Goal: Task Accomplishment & Management: Use online tool/utility

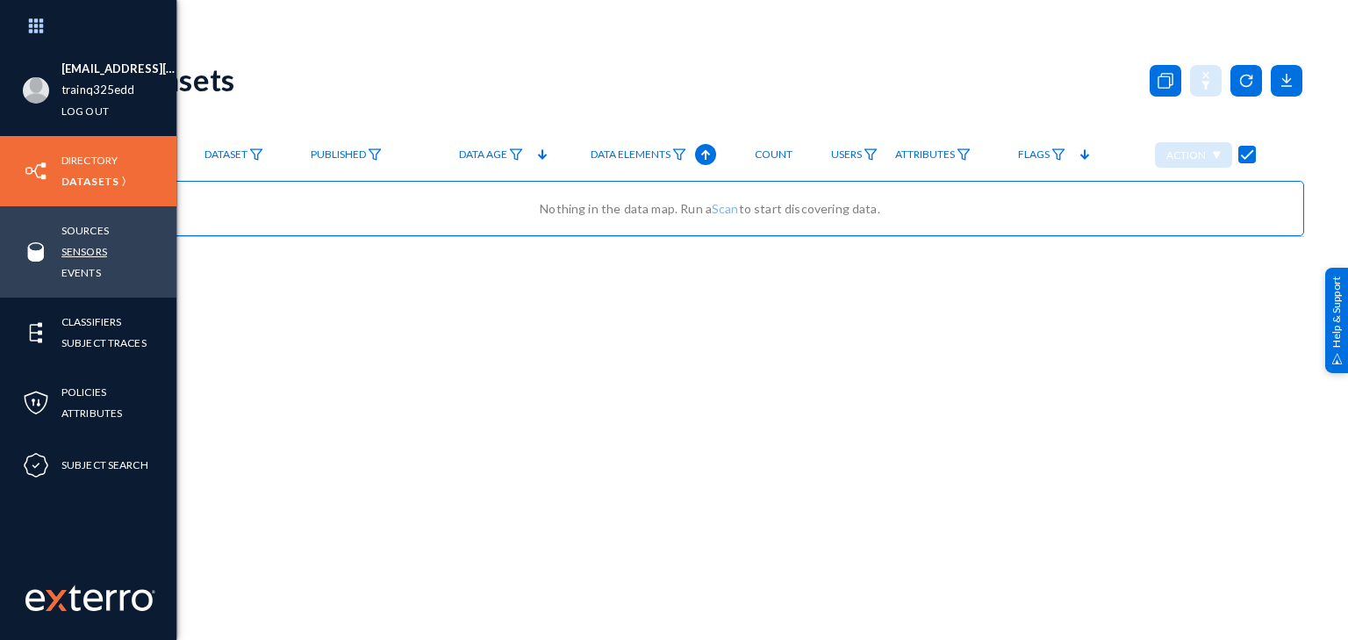
click at [86, 249] on link "Sensors" at bounding box center [84, 251] width 46 height 20
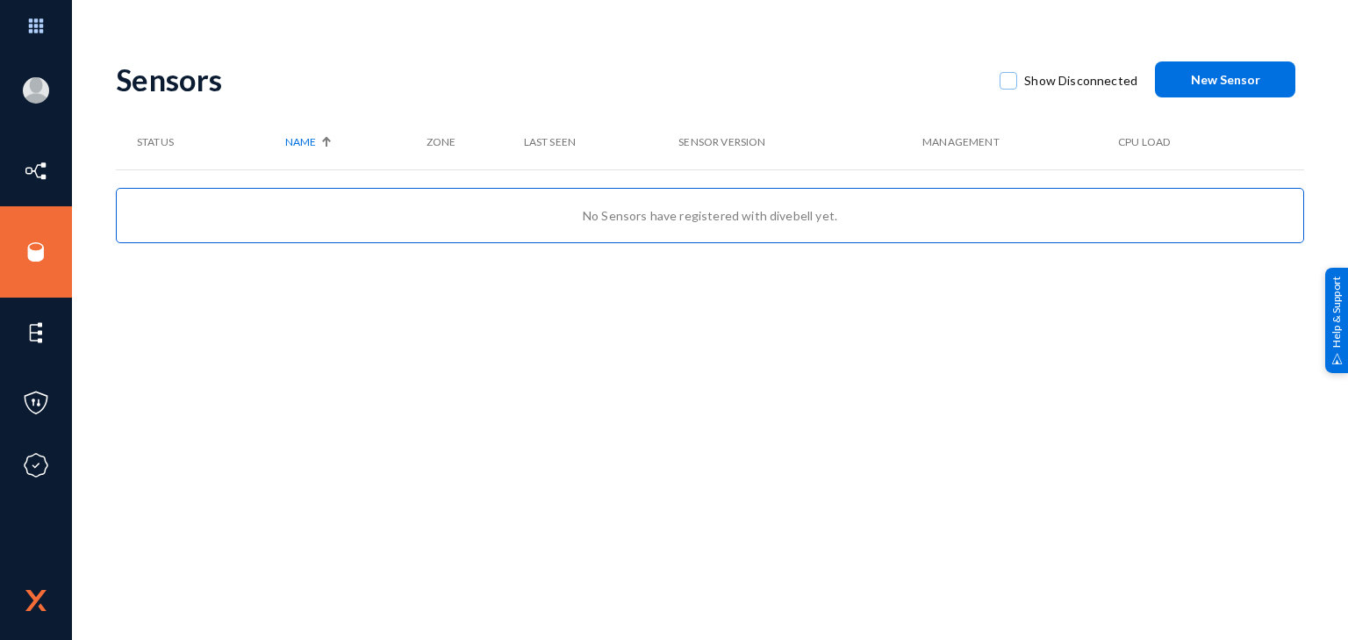
click at [1206, 83] on span "New Sensor" at bounding box center [1225, 79] width 69 height 15
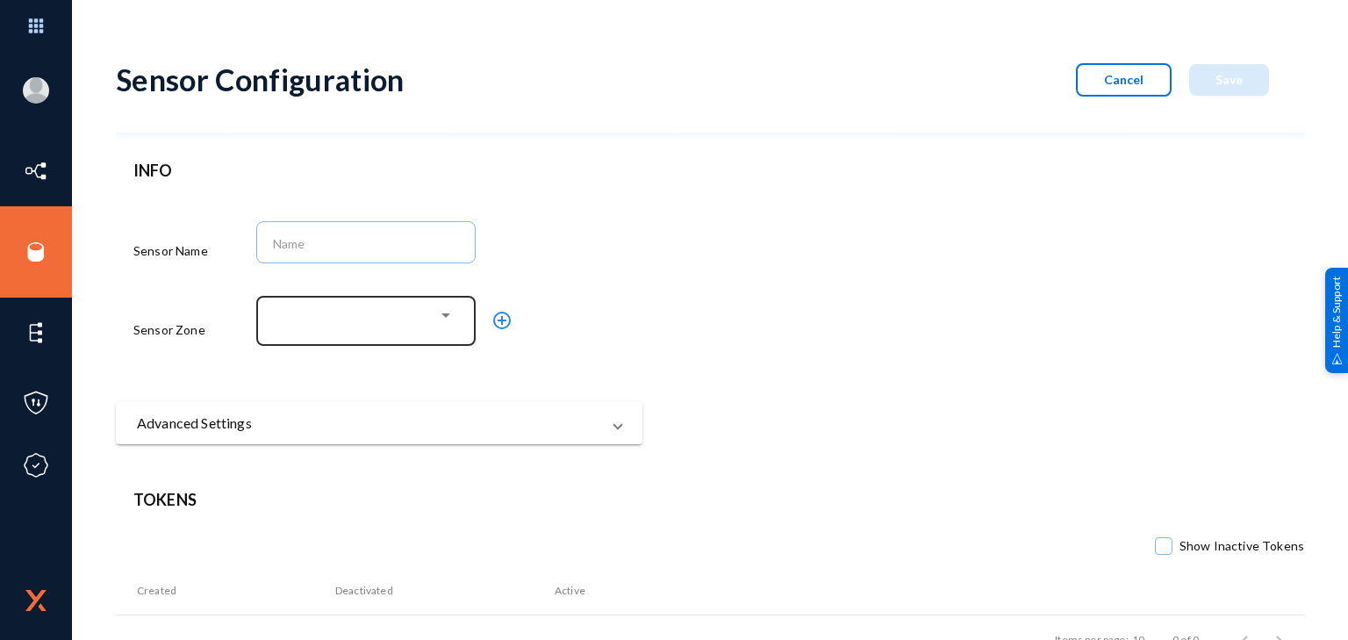
click at [448, 315] on div at bounding box center [445, 315] width 9 height 4
click at [447, 315] on div at bounding box center [445, 315] width 9 height 4
click at [362, 418] on mat-panel-title "Advanced Settings" at bounding box center [368, 422] width 463 height 21
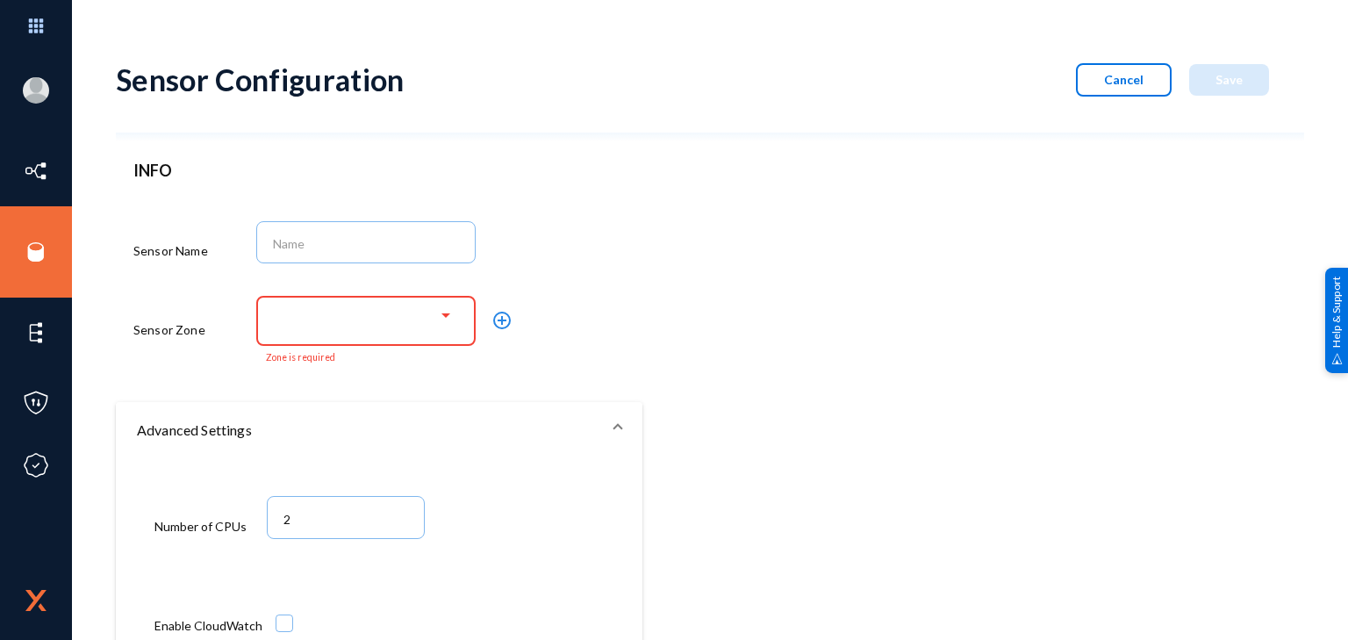
click at [362, 418] on mat-expansion-panel-header "Advanced Settings" at bounding box center [379, 430] width 526 height 56
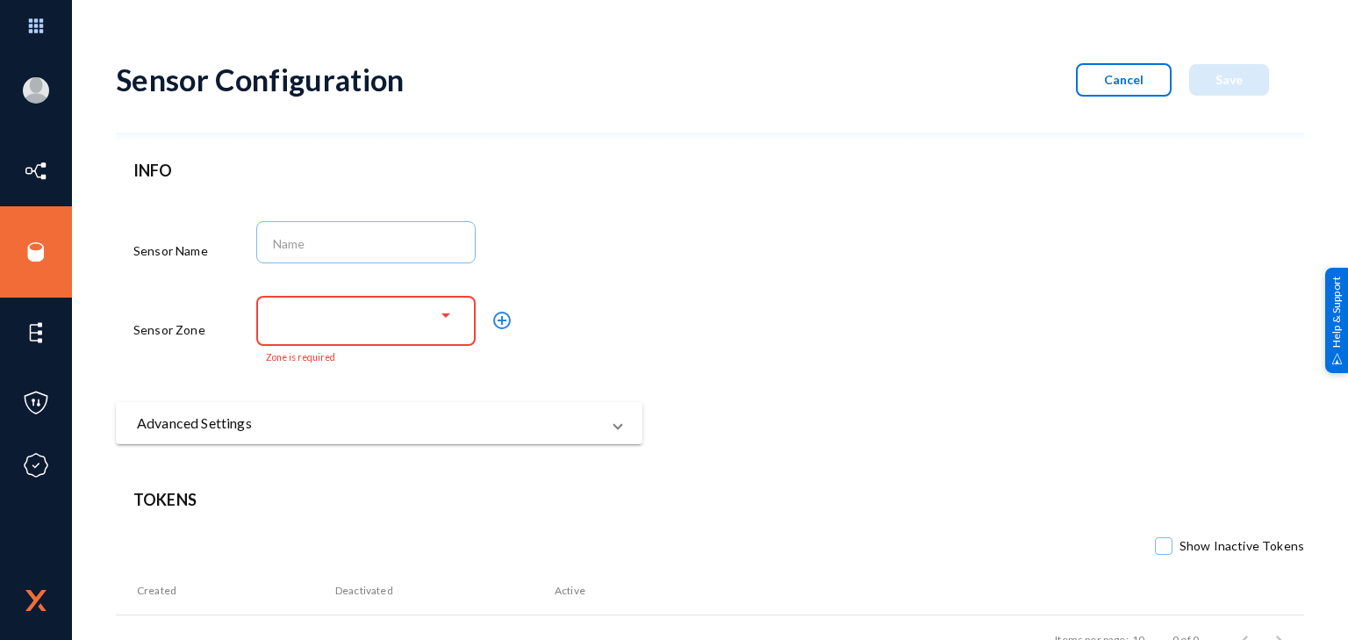
click at [411, 323] on div at bounding box center [362, 317] width 152 height 16
click at [446, 314] on div at bounding box center [445, 315] width 9 height 4
click at [505, 319] on mat-icon "add_circle_outline" at bounding box center [501, 320] width 21 height 21
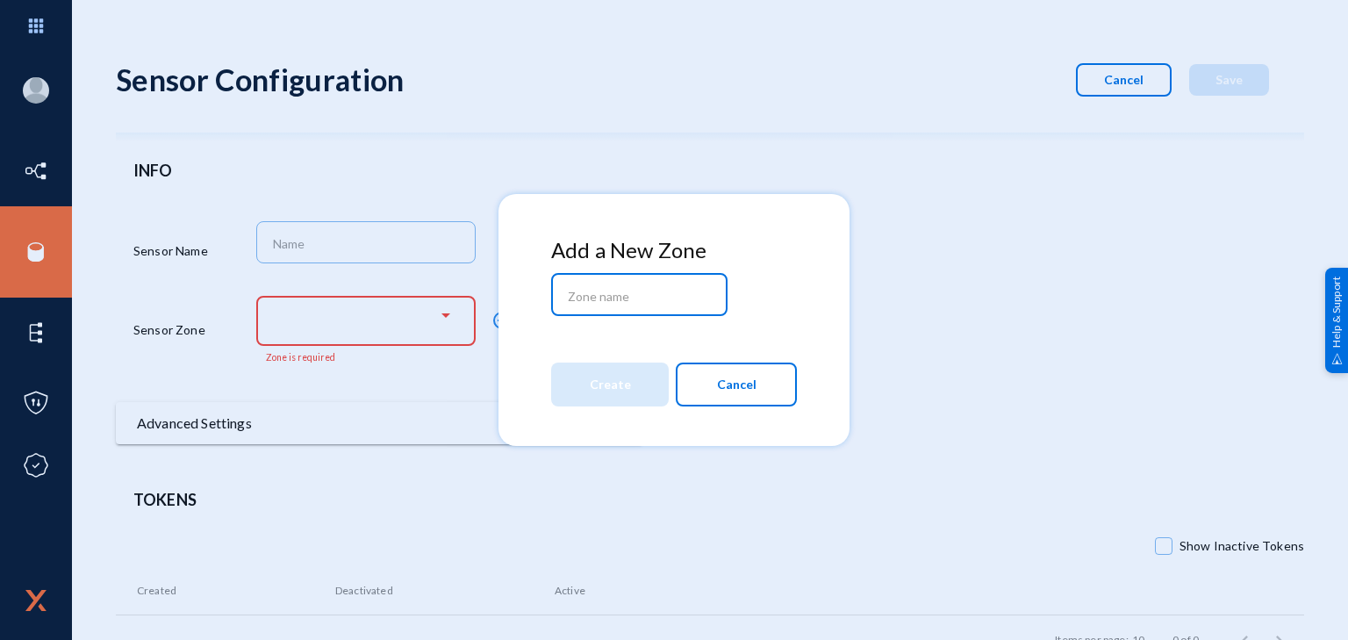
click at [719, 383] on span "Cancel" at bounding box center [736, 384] width 39 height 30
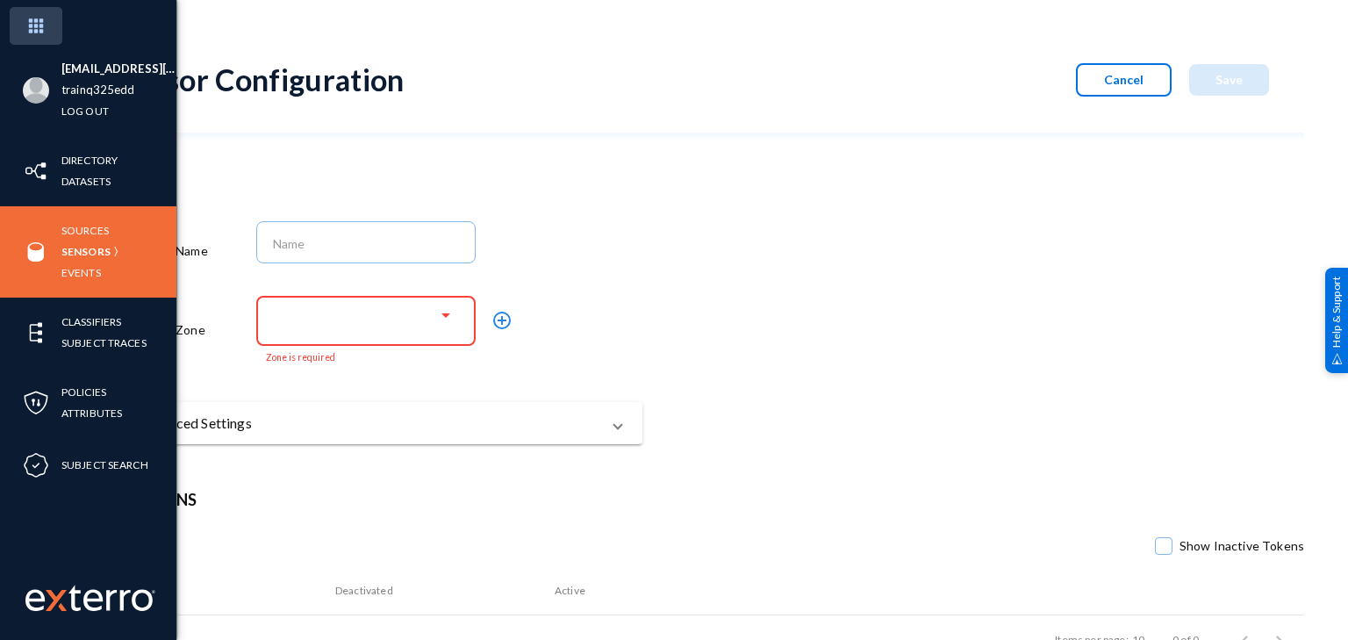
click at [34, 23] on img at bounding box center [36, 26] width 53 height 38
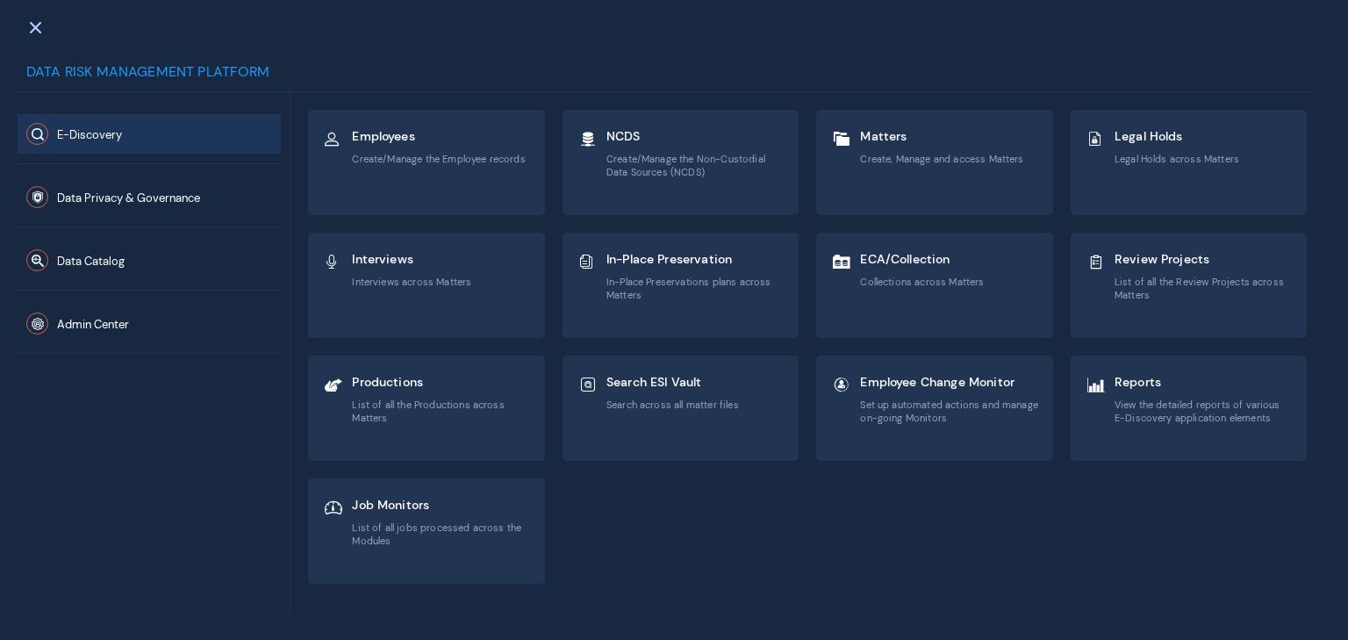
click at [195, 137] on button "E-Discovery" at bounding box center [149, 133] width 263 height 39
click at [35, 29] on span at bounding box center [35, 27] width 16 height 14
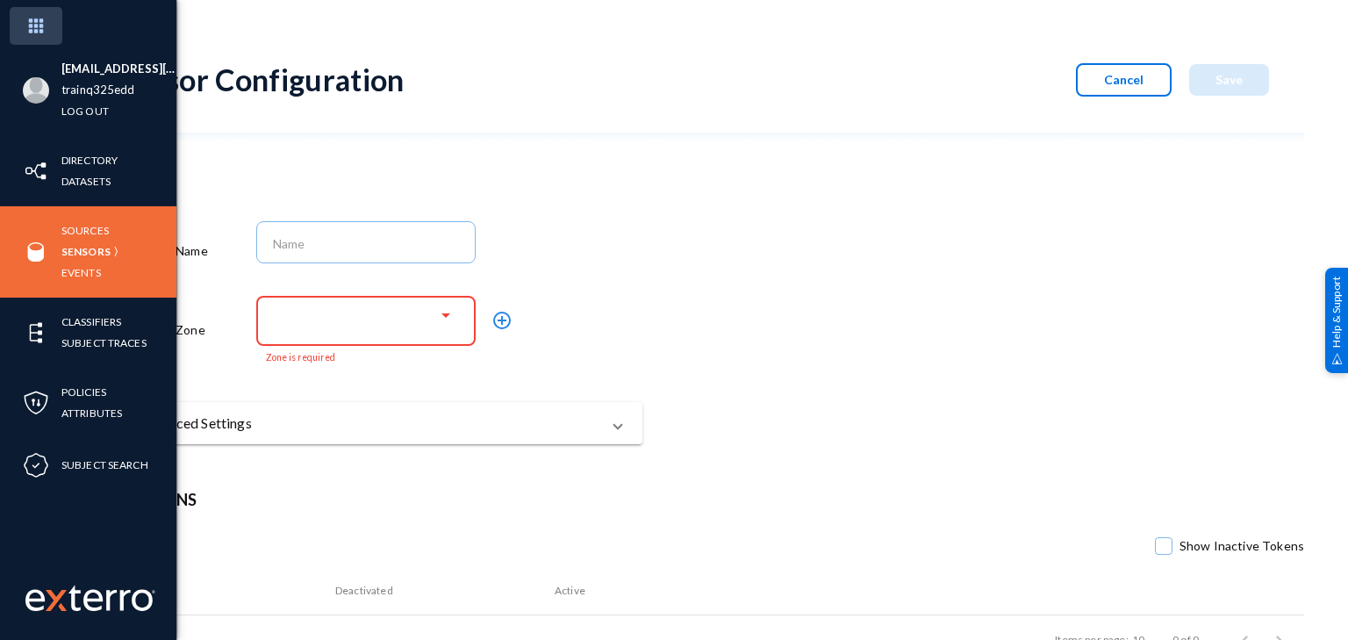
click at [39, 29] on img at bounding box center [36, 26] width 53 height 38
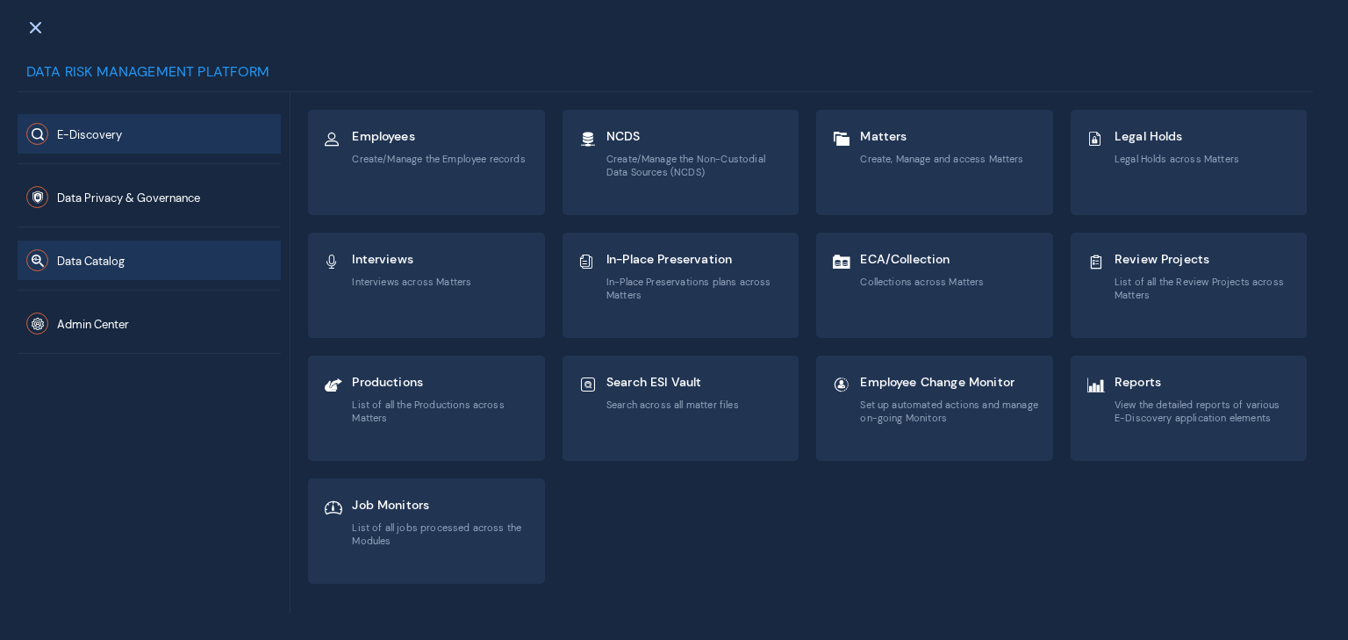
click at [118, 264] on span "Data Catalog" at bounding box center [91, 261] width 68 height 15
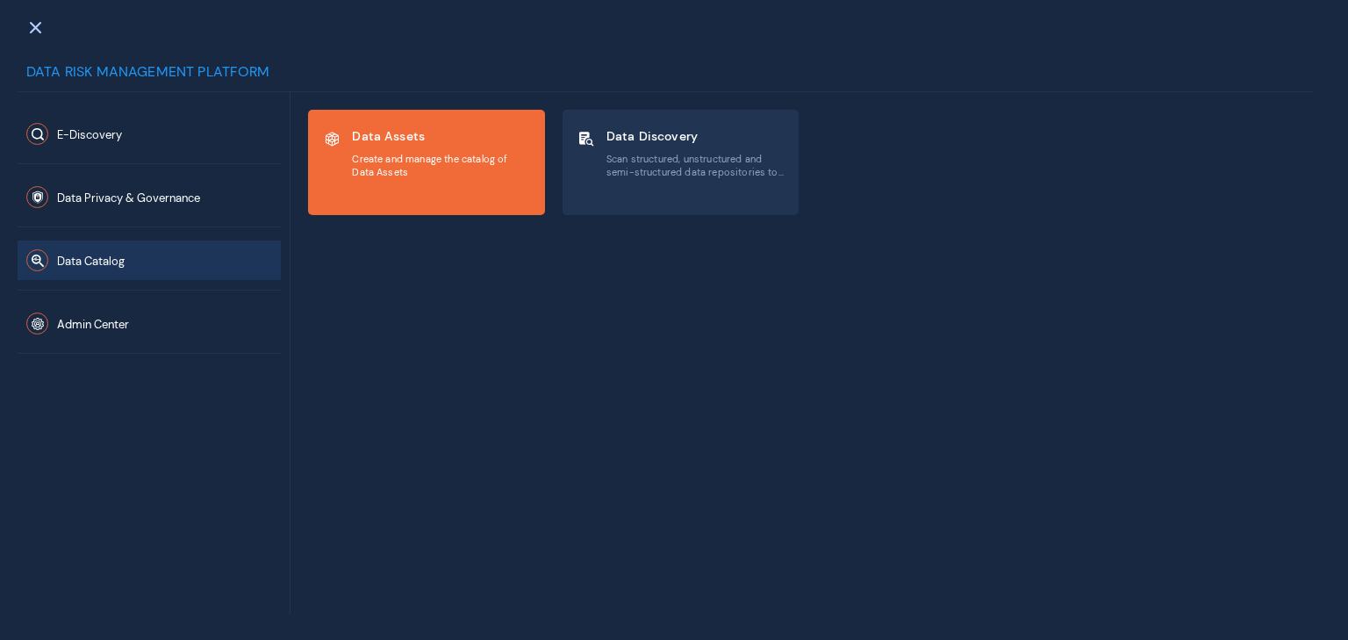
click at [361, 145] on div "Data Assets Create and manage the catalog of Data Assets" at bounding box center [441, 153] width 178 height 59
